Goal: Task Accomplishment & Management: Manage account settings

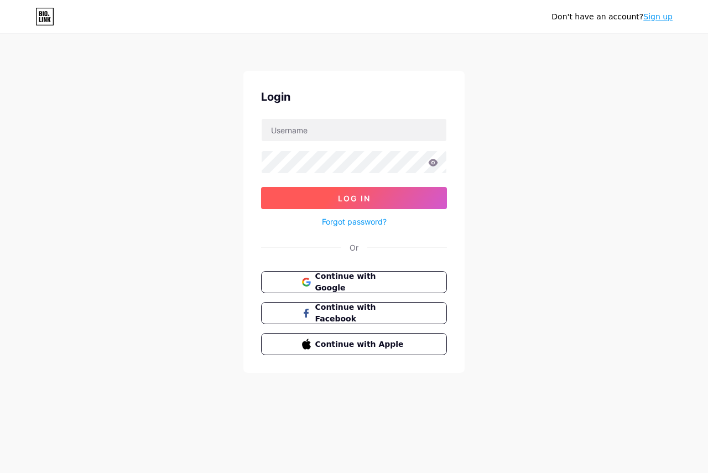
type input "nishikabbobakes"
click at [321, 198] on button "Log In" at bounding box center [354, 198] width 186 height 22
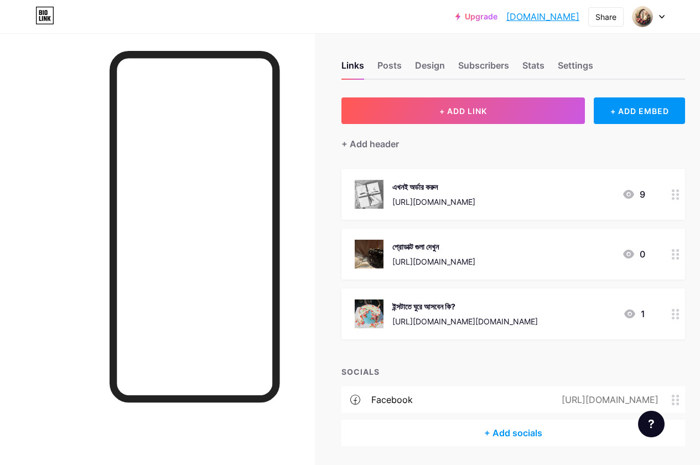
scroll to position [41, 0]
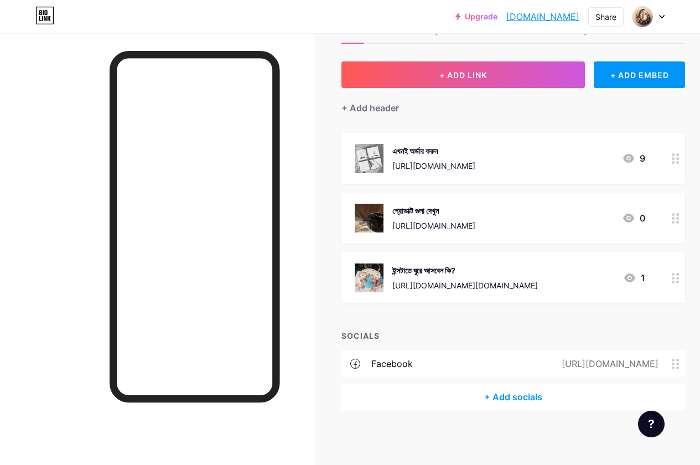
click at [676, 275] on icon at bounding box center [676, 278] width 8 height 11
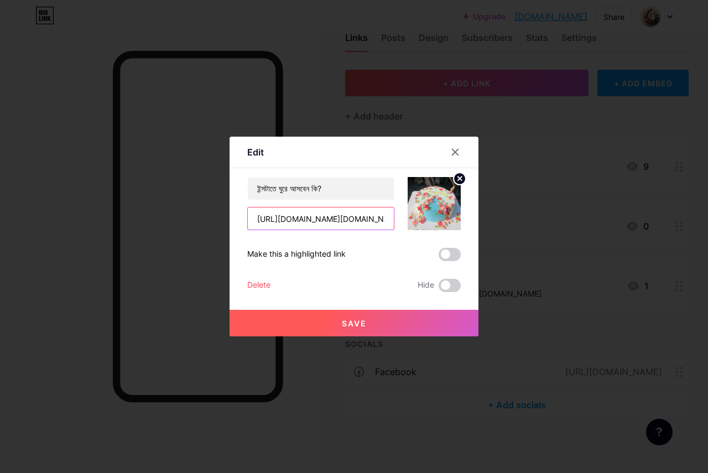
drag, startPoint x: 368, startPoint y: 222, endPoint x: 373, endPoint y: 220, distance: 5.7
click at [369, 222] on input "[URL][DOMAIN_NAME][DOMAIN_NAME]" at bounding box center [321, 218] width 146 height 22
click at [378, 219] on input "[URL][DOMAIN_NAME][DOMAIN_NAME]" at bounding box center [321, 218] width 146 height 22
type input "[URL][DOMAIN_NAME][DOMAIN_NAME]"
click at [310, 325] on button "Save" at bounding box center [354, 323] width 249 height 27
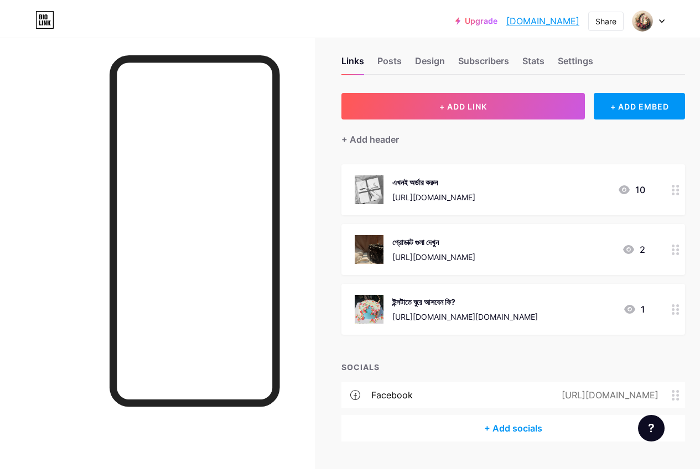
scroll to position [0, 0]
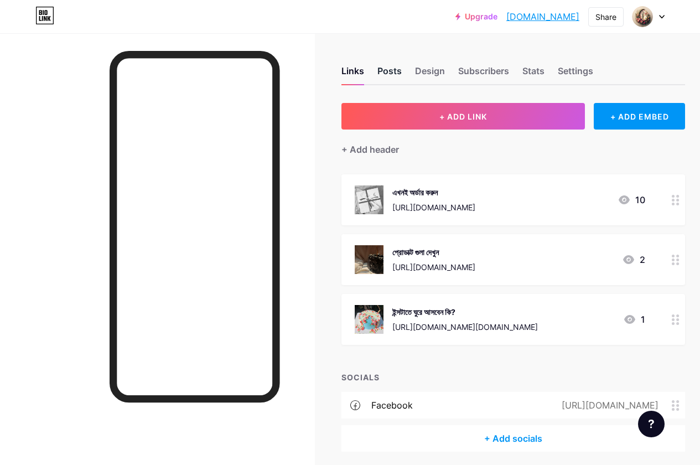
click at [399, 73] on div "Posts" at bounding box center [389, 74] width 24 height 20
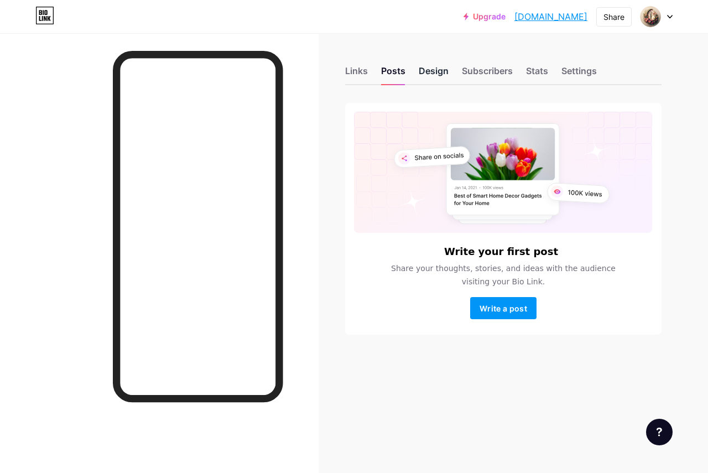
click at [420, 74] on div "Design" at bounding box center [434, 74] width 30 height 20
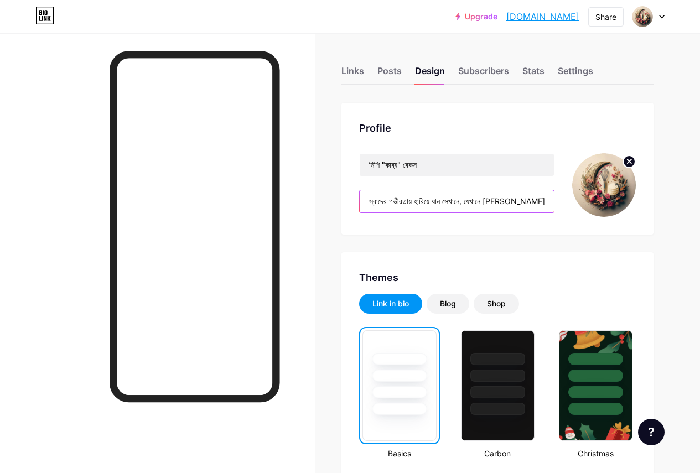
scroll to position [0, 143]
drag, startPoint x: 365, startPoint y: 200, endPoint x: 655, endPoint y: 210, distance: 290.0
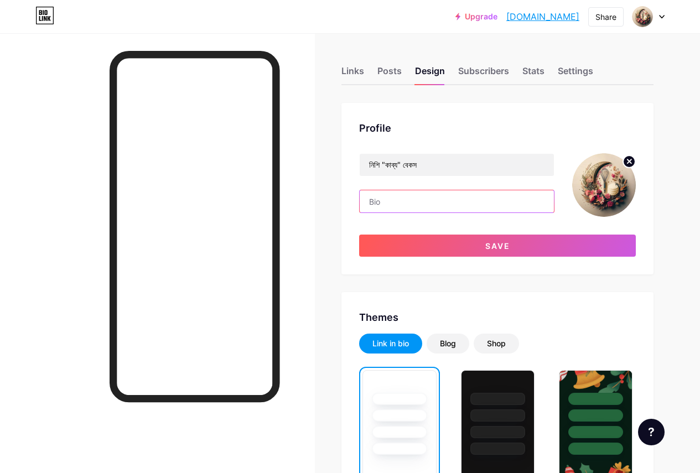
scroll to position [0, 0]
paste input "বিশ্বাস যেখানে, গুণগত মান সেখানে।"
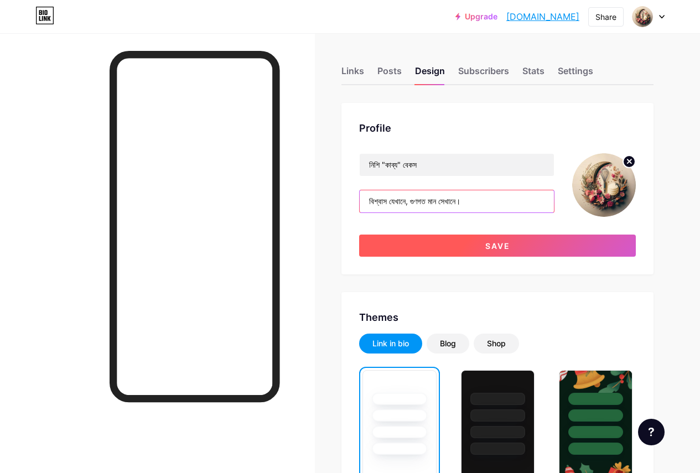
type input "বিশ্বাস যেখানে, গুণগত মান সেখানে।"
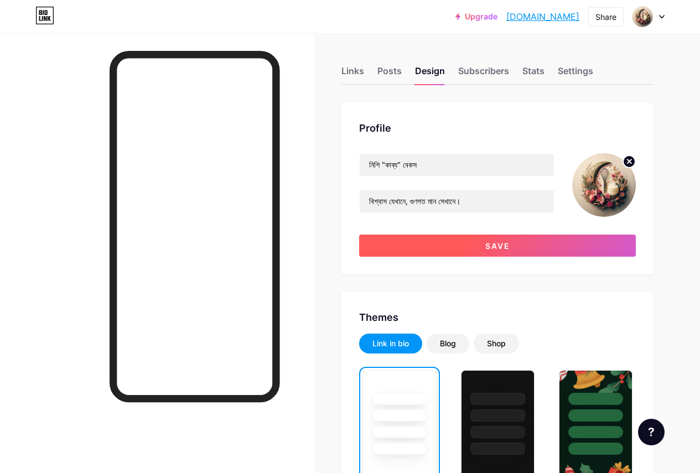
click at [483, 246] on button "Save" at bounding box center [497, 246] width 277 height 22
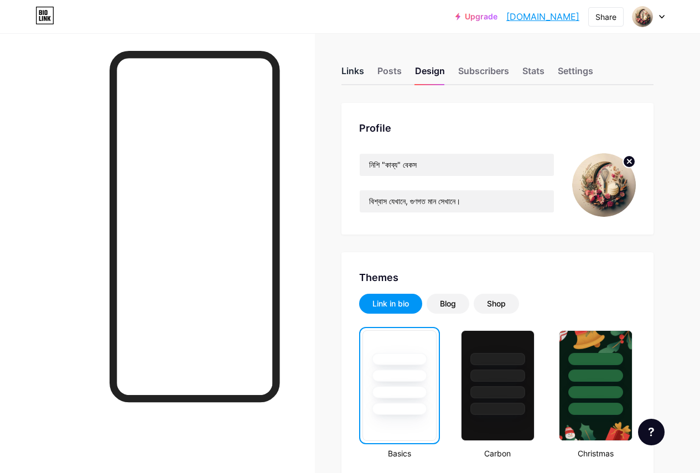
click at [351, 75] on div "Links" at bounding box center [352, 74] width 23 height 20
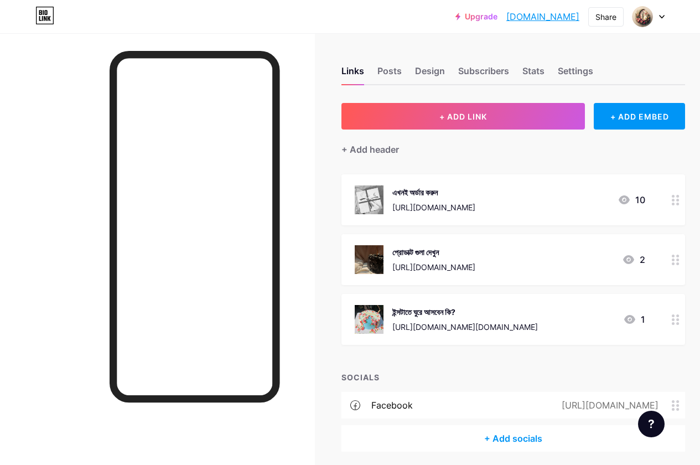
click at [653, 16] on div at bounding box center [648, 17] width 32 height 20
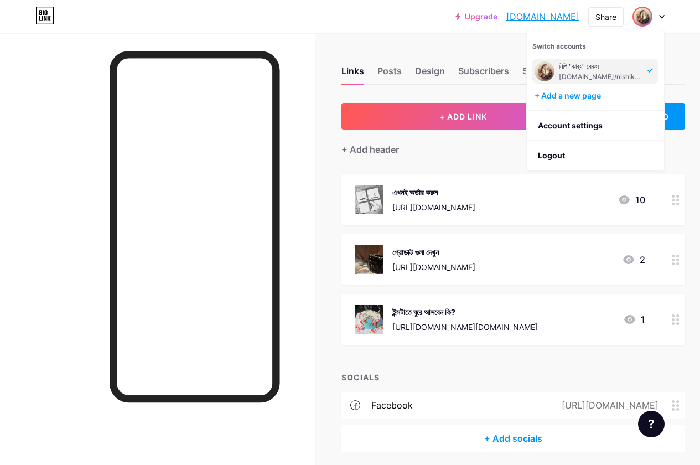
click at [668, 58] on div "Links Posts Design Subscribers Stats Settings" at bounding box center [512, 65] width 343 height 39
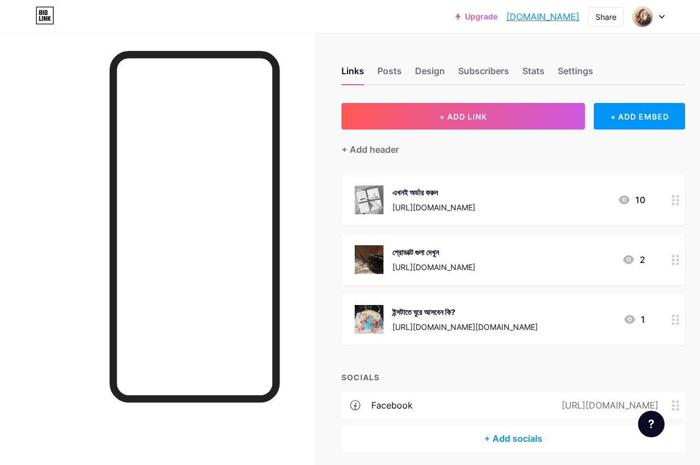
click at [657, 20] on div at bounding box center [648, 17] width 32 height 20
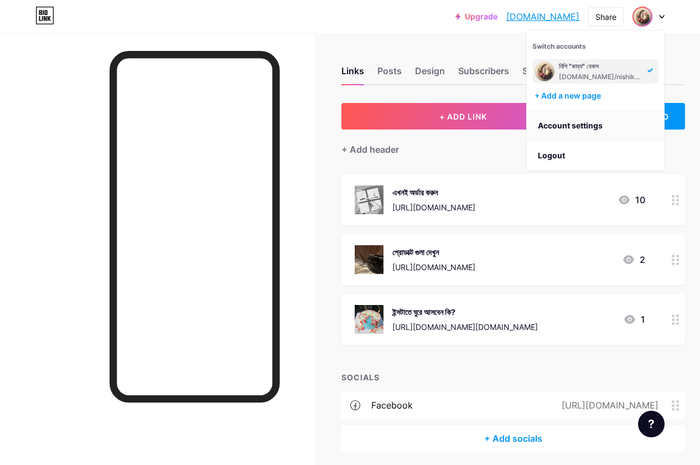
click at [572, 118] on link "Account settings" at bounding box center [595, 126] width 137 height 30
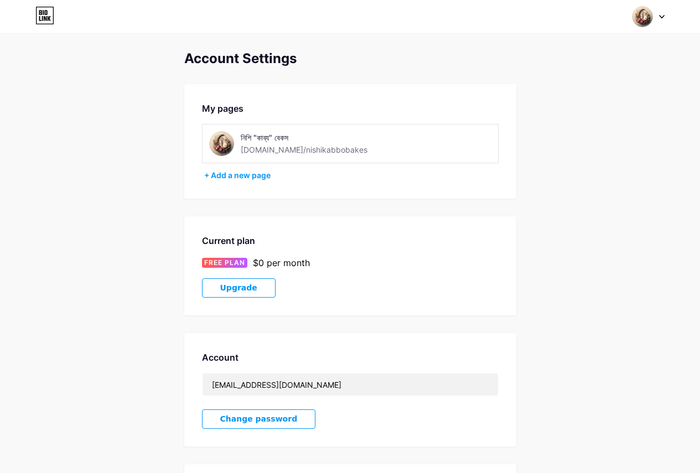
click at [306, 152] on div "[DOMAIN_NAME]/nishikabbobakes" at bounding box center [304, 150] width 127 height 12
click at [663, 15] on icon at bounding box center [661, 16] width 4 height 3
click at [663, 15] on icon at bounding box center [662, 17] width 6 height 4
click at [275, 146] on div "[DOMAIN_NAME]/nishikabbobakes" at bounding box center [304, 150] width 127 height 12
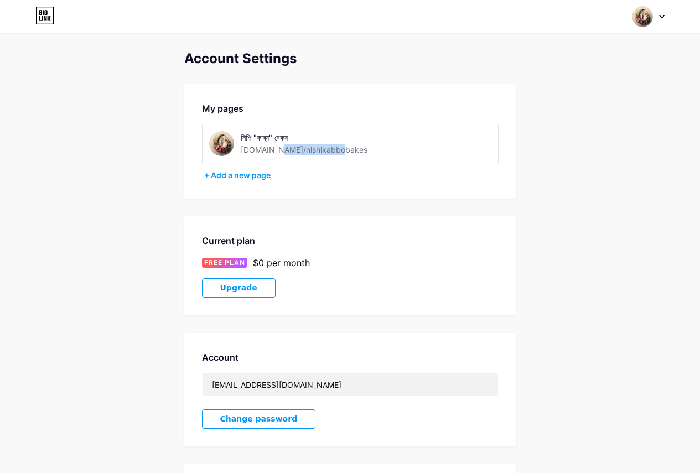
click at [322, 150] on div "[DOMAIN_NAME]/nishikabbobakes" at bounding box center [304, 150] width 127 height 12
click at [334, 149] on div "নিশি "কাব্য" বেকস [DOMAIN_NAME]/nishikabbobakes" at bounding box center [319, 143] width 157 height 25
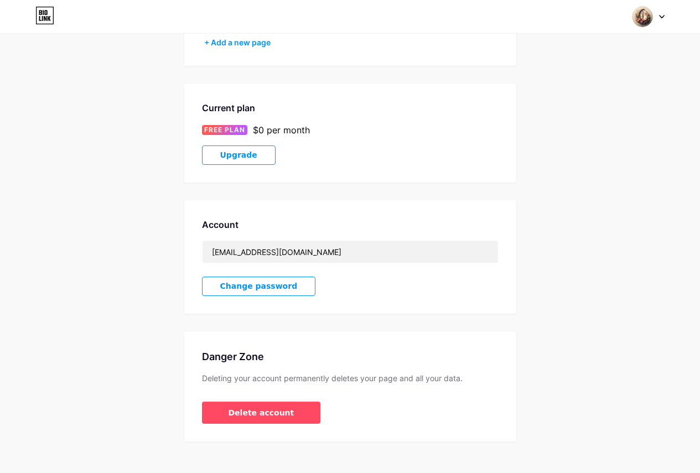
scroll to position [145, 0]
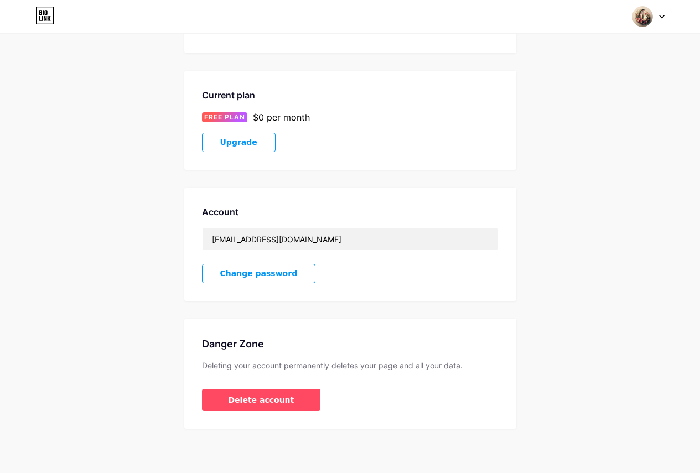
click at [240, 146] on span "Upgrade" at bounding box center [238, 142] width 37 height 9
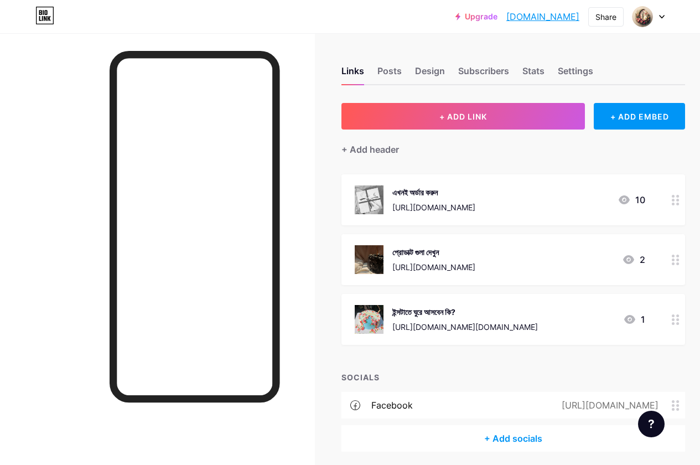
drag, startPoint x: 537, startPoint y: 16, endPoint x: 494, endPoint y: 40, distance: 49.5
click at [478, 43] on div "Links Posts Design Subscribers Stats Settings + ADD LINK + ADD EMBED + Add head…" at bounding box center [365, 269] width 731 height 473
click at [613, 17] on div "Share" at bounding box center [605, 17] width 21 height 12
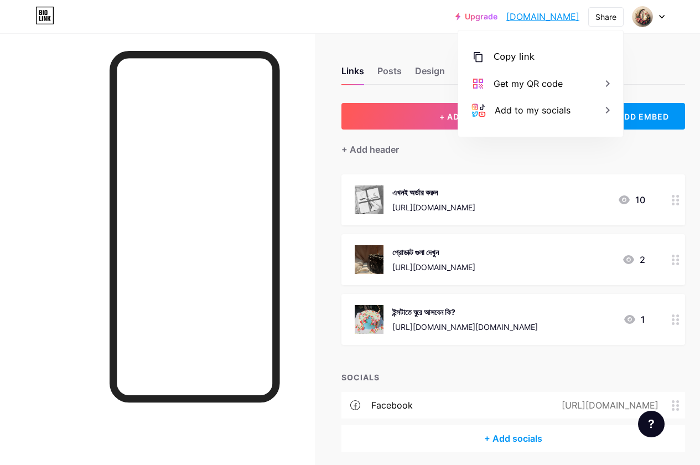
click at [686, 38] on div "Links Posts Design Subscribers Stats Settings + ADD LINK + ADD EMBED + Add head…" at bounding box center [365, 269] width 731 height 473
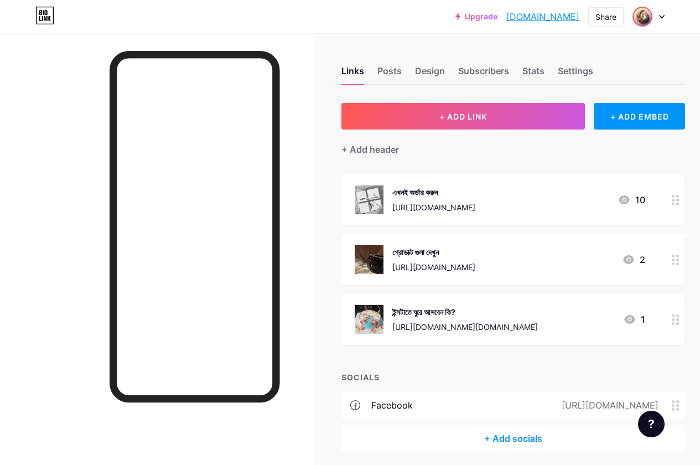
click at [645, 18] on img at bounding box center [642, 17] width 18 height 18
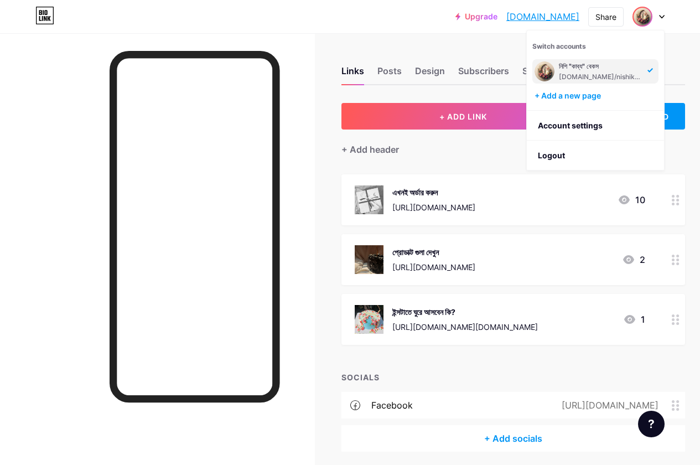
drag, startPoint x: 677, startPoint y: 32, endPoint x: 650, endPoint y: 34, distance: 26.6
click at [678, 32] on div "Upgrade nishikabbobakes... [DOMAIN_NAME] Share Switch accounts নিশি "কাব্য" বেক…" at bounding box center [350, 16] width 700 height 33
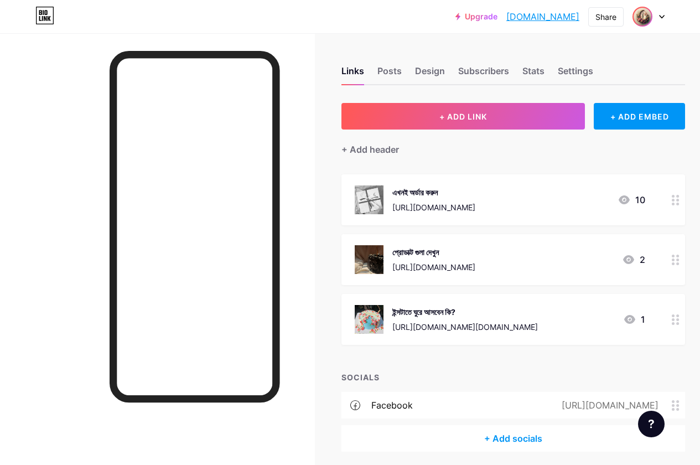
click at [650, 16] on img at bounding box center [642, 17] width 18 height 18
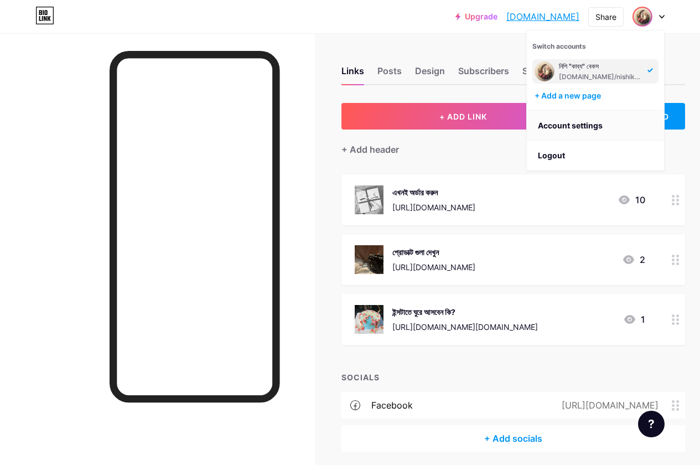
click at [568, 123] on link "Account settings" at bounding box center [595, 126] width 137 height 30
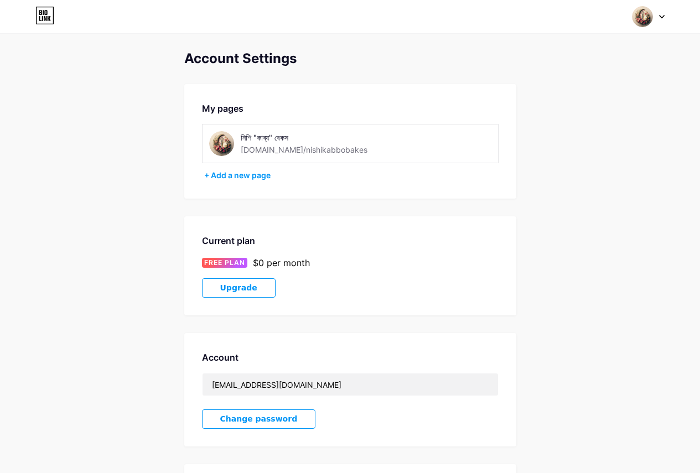
click at [274, 154] on div "নিশি "কাব্য" বেকস [DOMAIN_NAME]/nishikabbobakes" at bounding box center [350, 143] width 296 height 39
click at [274, 152] on div "[DOMAIN_NAME]/nishikabbobakes" at bounding box center [304, 150] width 127 height 12
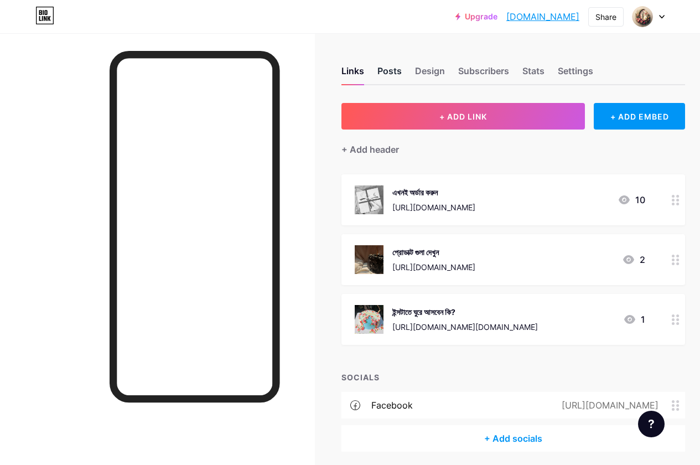
click at [387, 70] on div "Posts" at bounding box center [389, 74] width 24 height 20
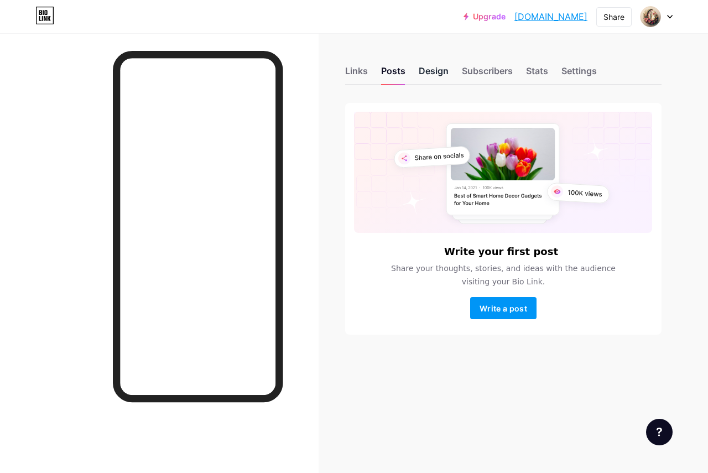
click at [435, 76] on div "Design" at bounding box center [434, 74] width 30 height 20
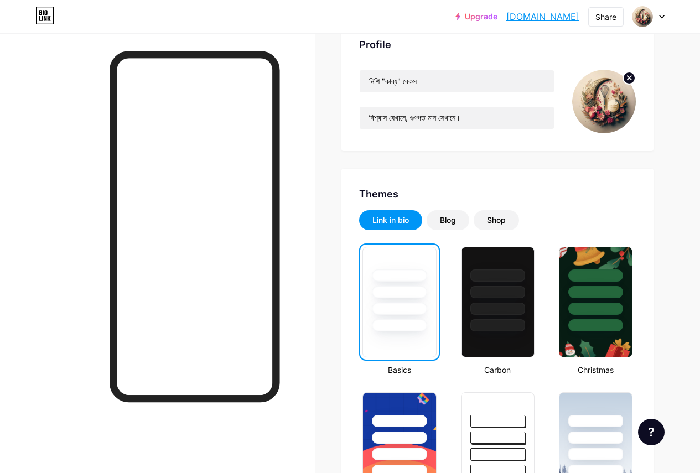
scroll to position [111, 0]
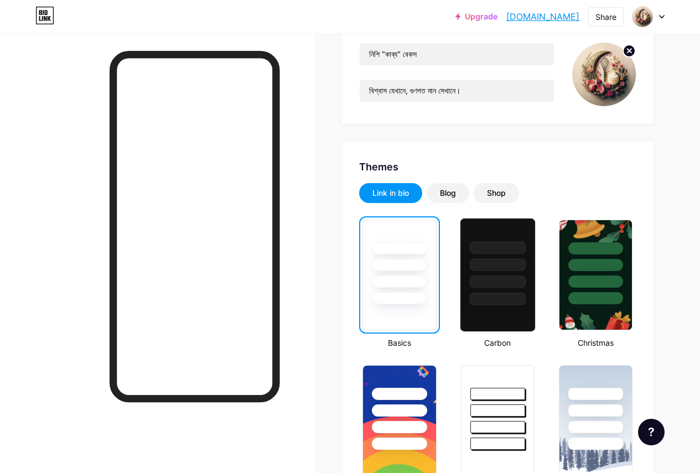
click at [491, 293] on div at bounding box center [497, 299] width 56 height 13
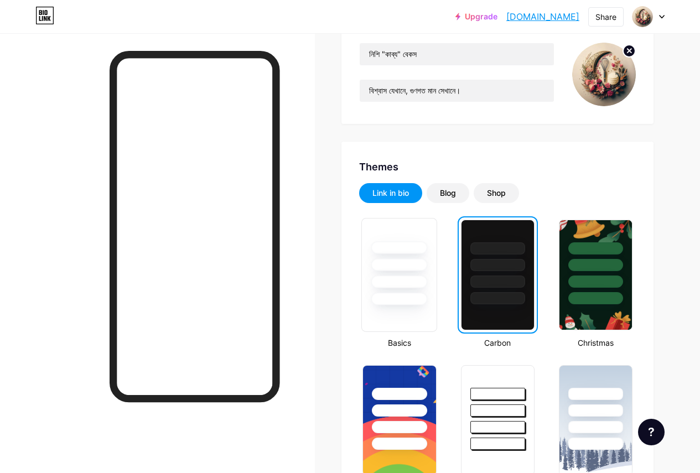
click at [383, 283] on div at bounding box center [399, 281] width 56 height 13
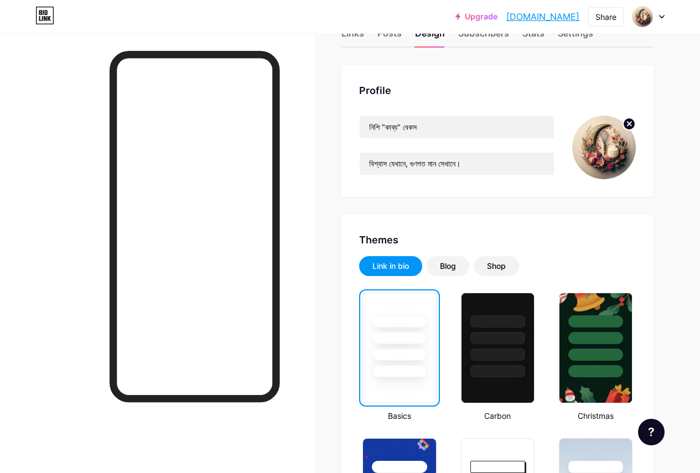
scroll to position [166, 0]
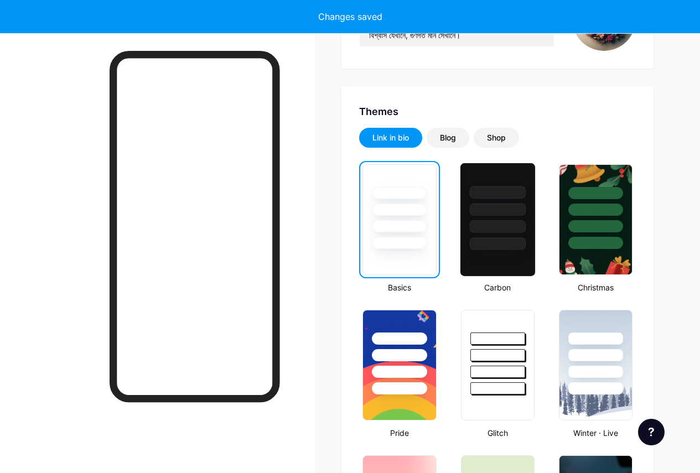
click at [501, 273] on div at bounding box center [498, 220] width 76 height 114
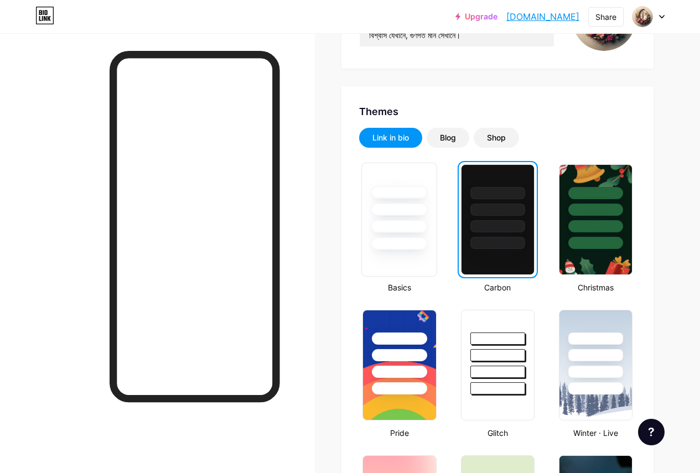
click at [414, 243] on div at bounding box center [399, 243] width 56 height 13
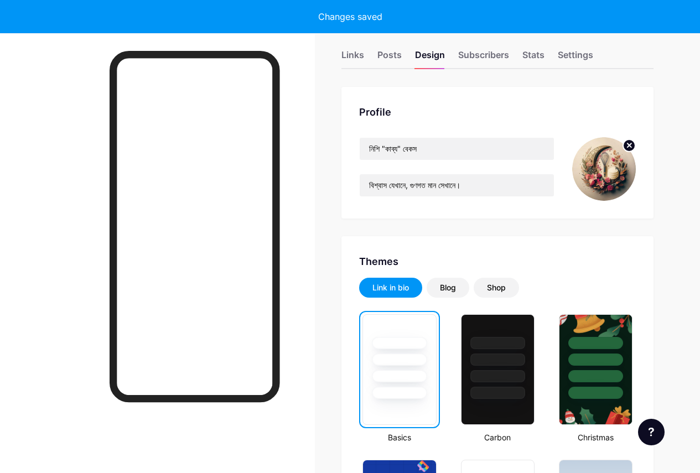
scroll to position [0, 0]
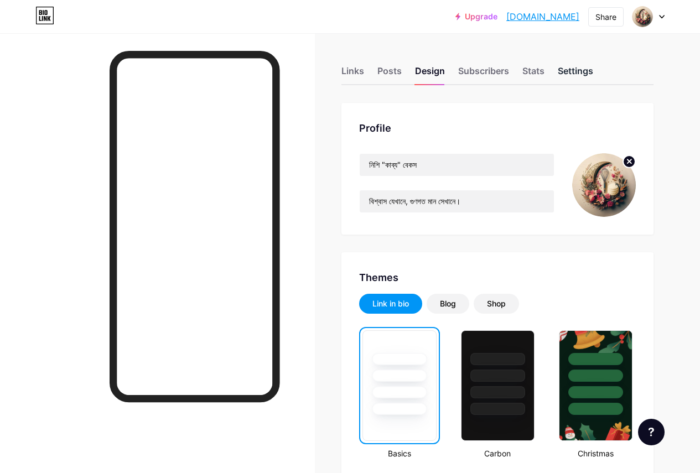
click at [566, 74] on div "Settings" at bounding box center [575, 74] width 35 height 20
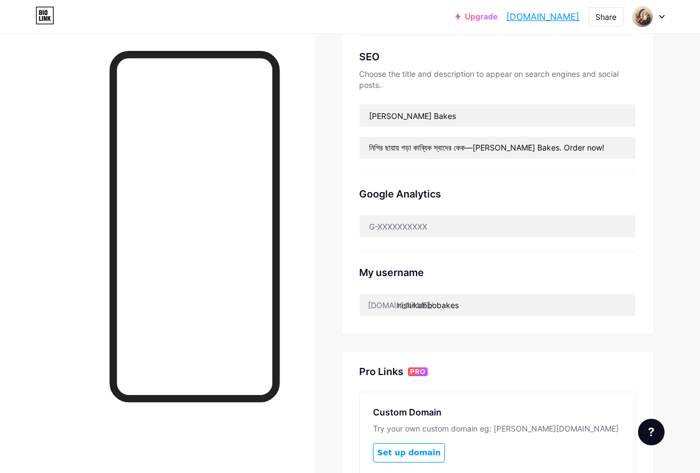
scroll to position [332, 0]
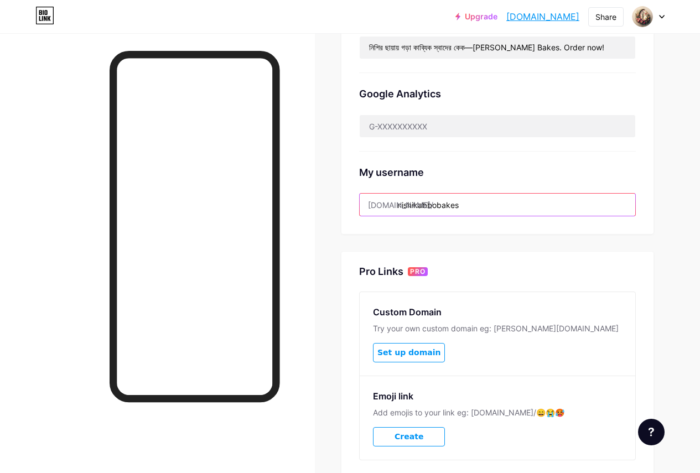
click at [461, 204] on input "nishikabbobakes" at bounding box center [497, 205] width 275 height 22
click at [417, 202] on input "nishikabbobakes" at bounding box center [497, 205] width 275 height 22
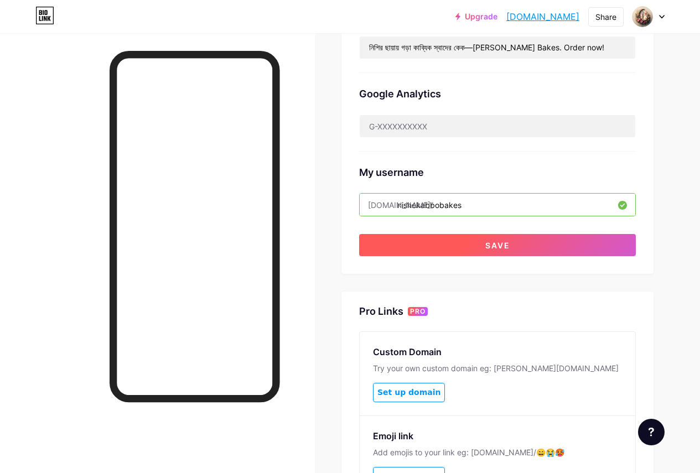
type input "nishekabbobakes"
click at [508, 244] on span "Save" at bounding box center [497, 245] width 25 height 9
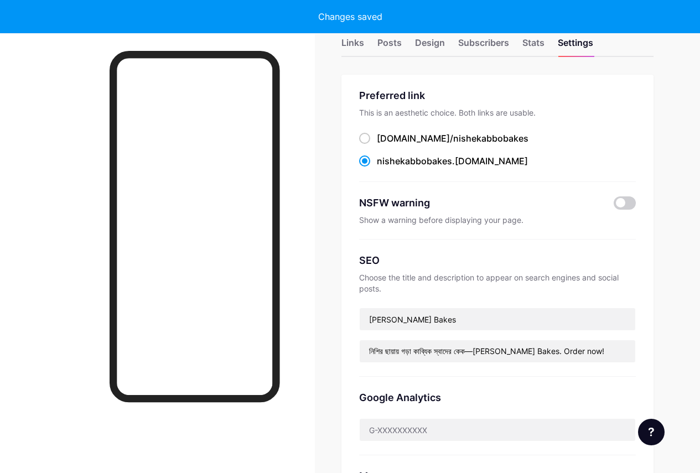
scroll to position [0, 0]
